Goal: Task Accomplishment & Management: Manage account settings

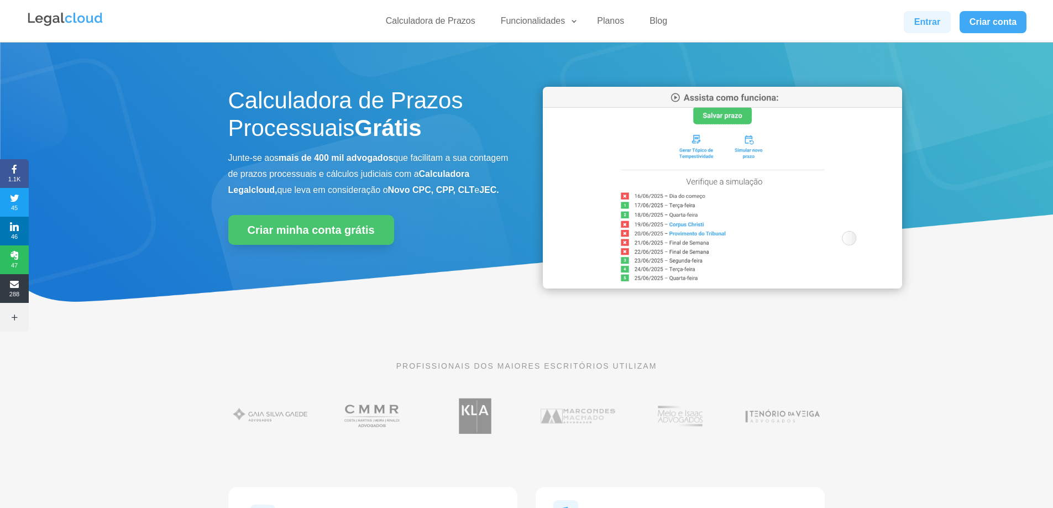
click at [945, 19] on link "Entrar" at bounding box center [927, 22] width 46 height 22
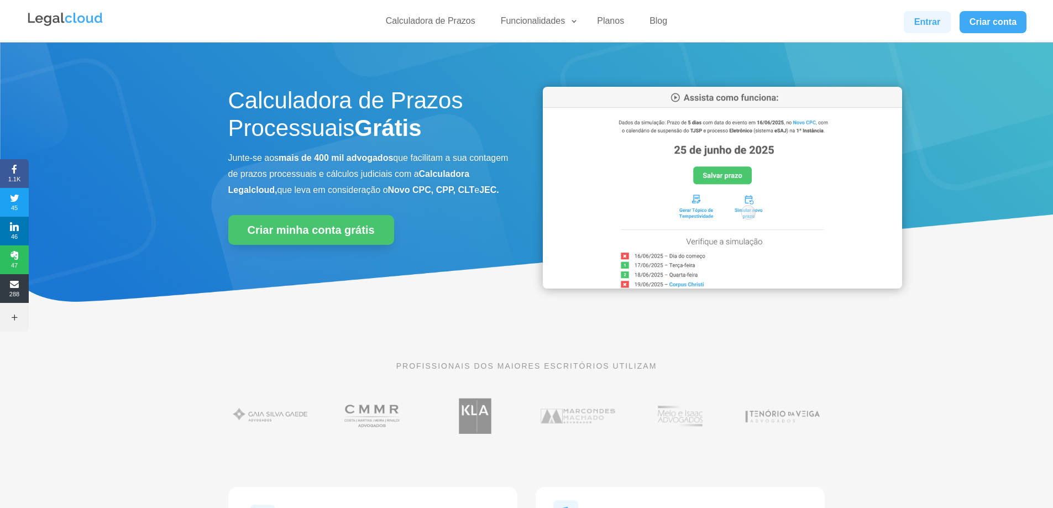
click at [921, 19] on link "Entrar" at bounding box center [927, 22] width 46 height 22
